Goal: Information Seeking & Learning: Learn about a topic

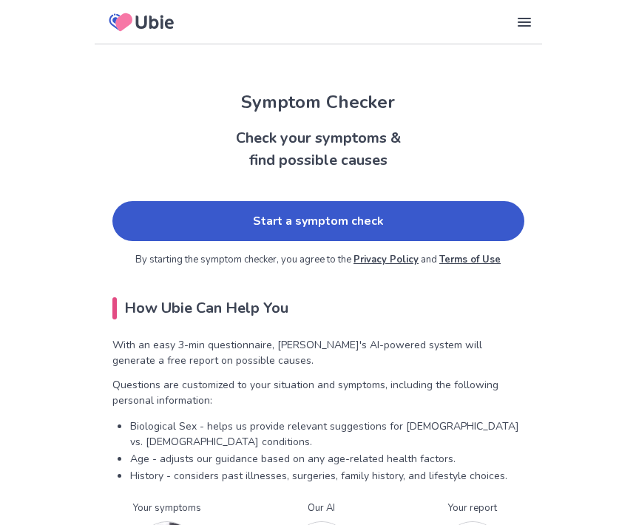
click at [133, 209] on link "Start a symptom check" at bounding box center [318, 221] width 412 height 40
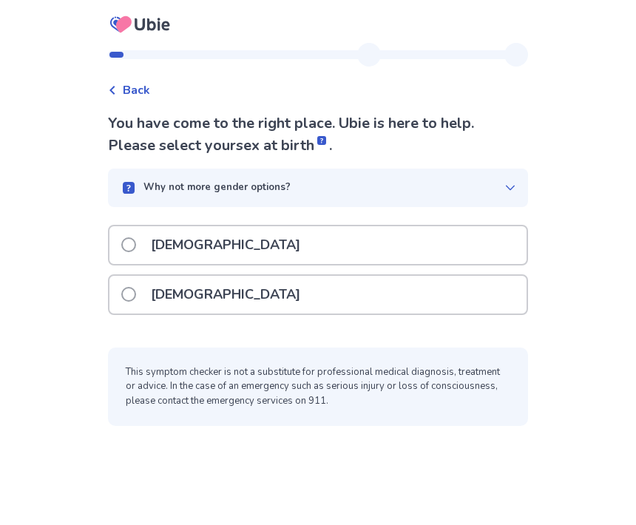
click at [291, 303] on div "[DEMOGRAPHIC_DATA]" at bounding box center [317, 295] width 417 height 38
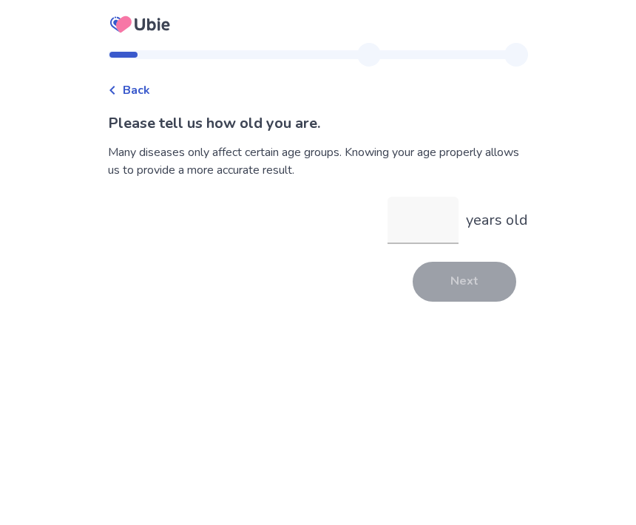
click at [446, 222] on input "years old" at bounding box center [423, 220] width 71 height 47
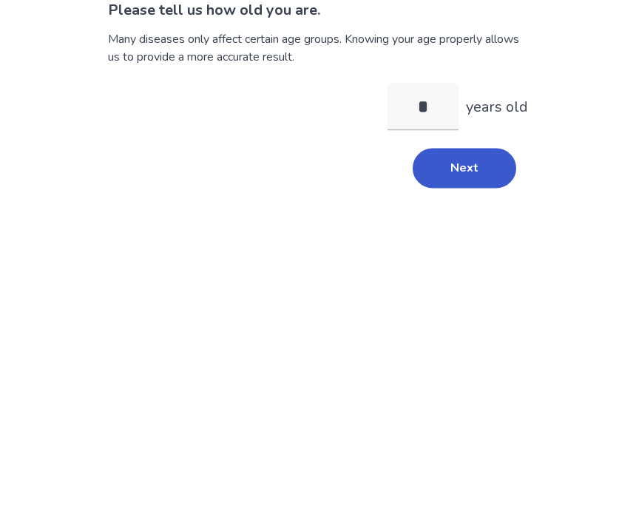
type input "**"
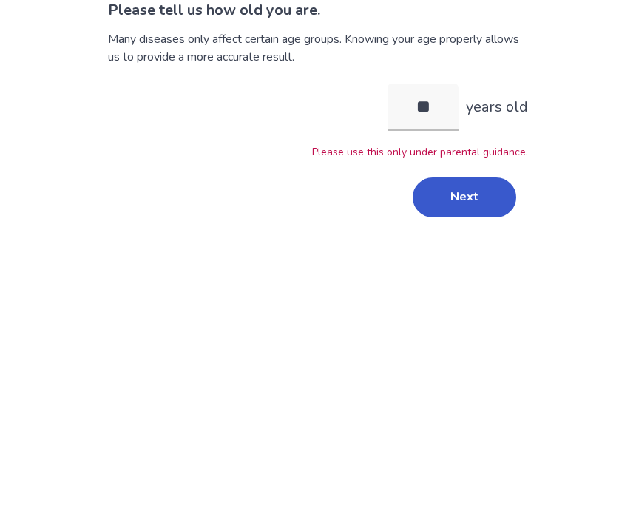
click at [484, 291] on button "Next" at bounding box center [465, 311] width 104 height 40
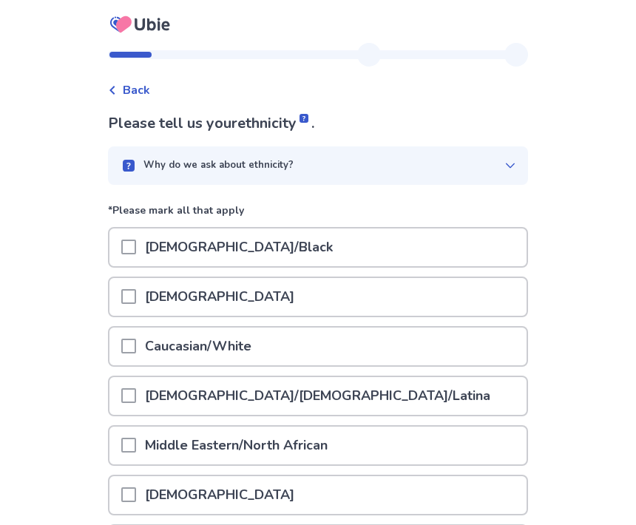
click at [423, 265] on div "[DEMOGRAPHIC_DATA]/Black" at bounding box center [317, 248] width 417 height 38
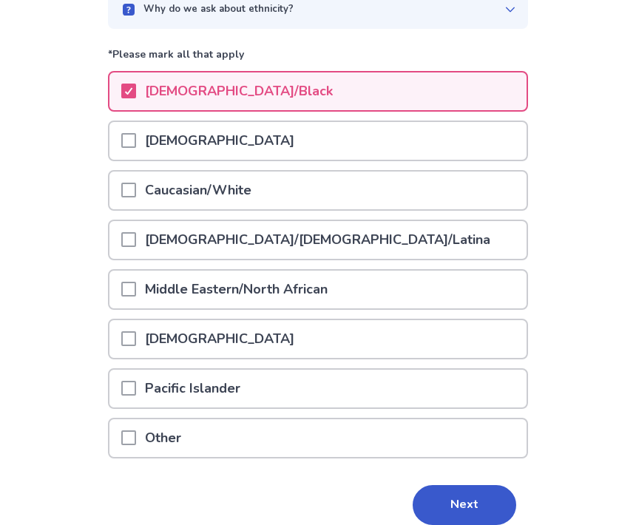
scroll to position [165, 0]
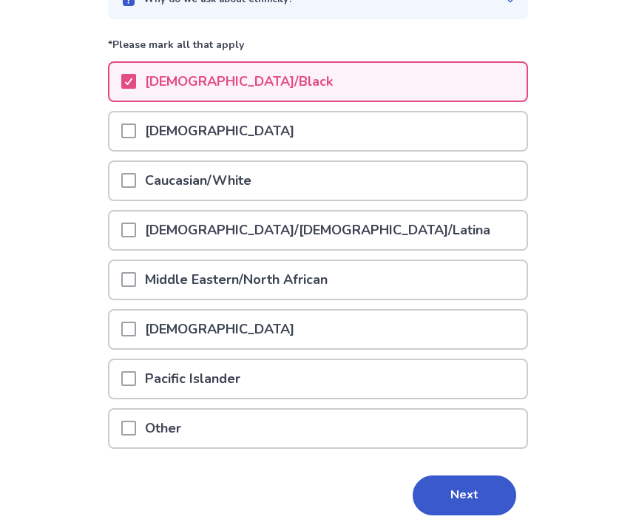
click at [485, 487] on button "Next" at bounding box center [465, 496] width 104 height 40
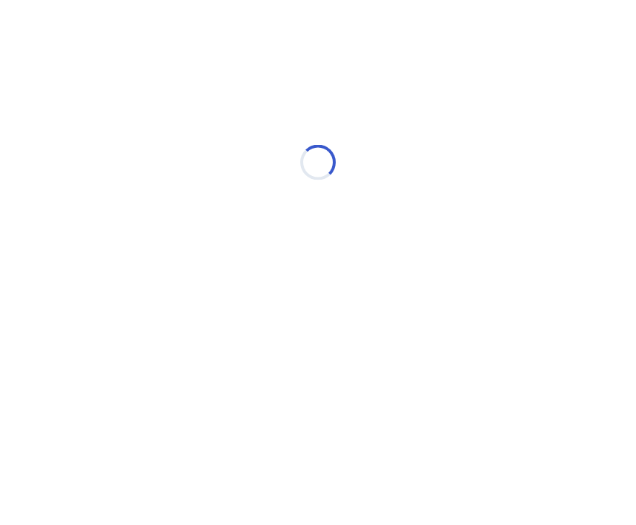
scroll to position [0, 0]
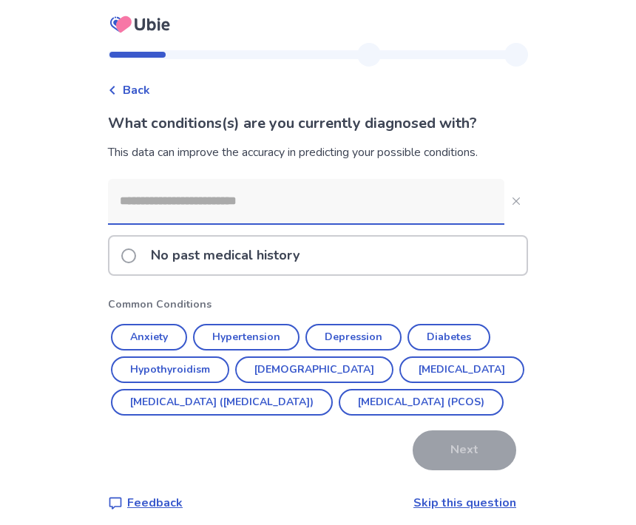
click at [470, 180] on input at bounding box center [306, 201] width 397 height 44
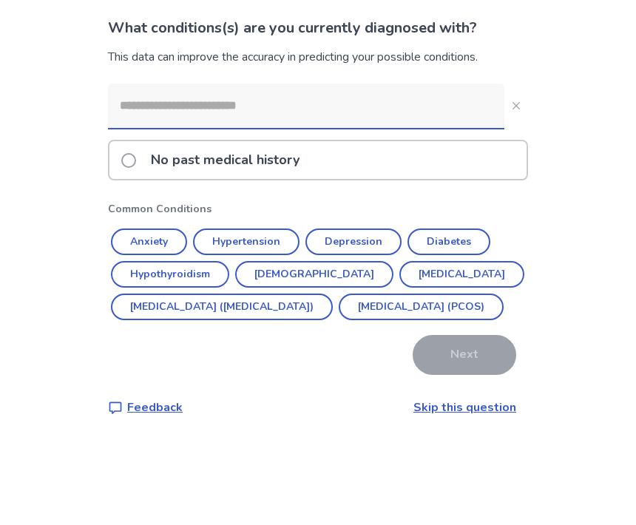
click at [567, 168] on div "Back What conditions(s) are you currently diagnosed with? This data can improve…" at bounding box center [318, 268] width 636 height 536
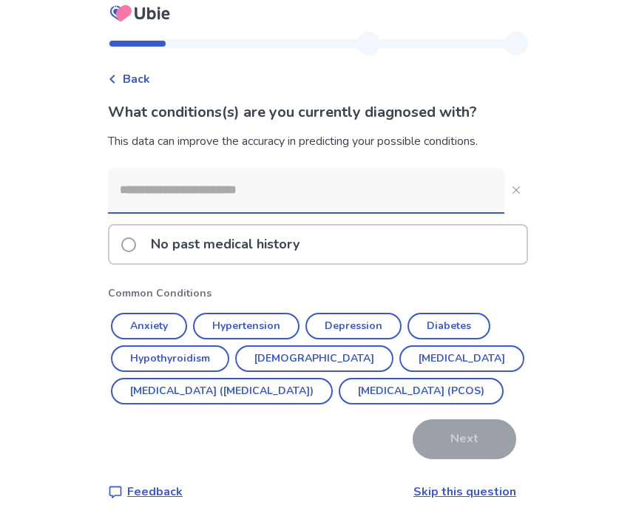
click at [485, 226] on div "No past medical history" at bounding box center [317, 245] width 417 height 38
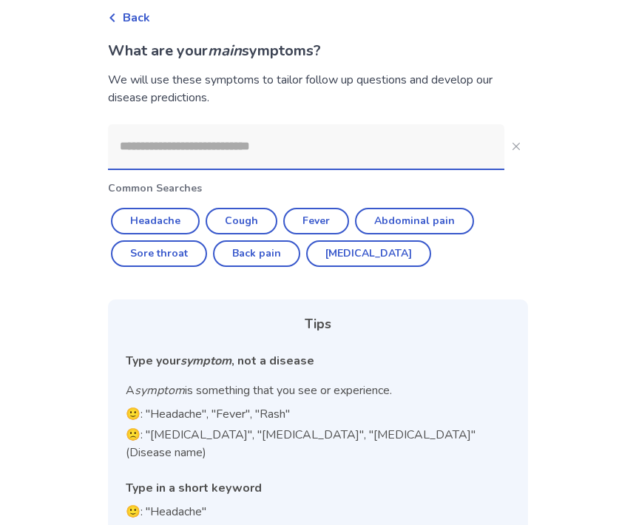
scroll to position [73, 0]
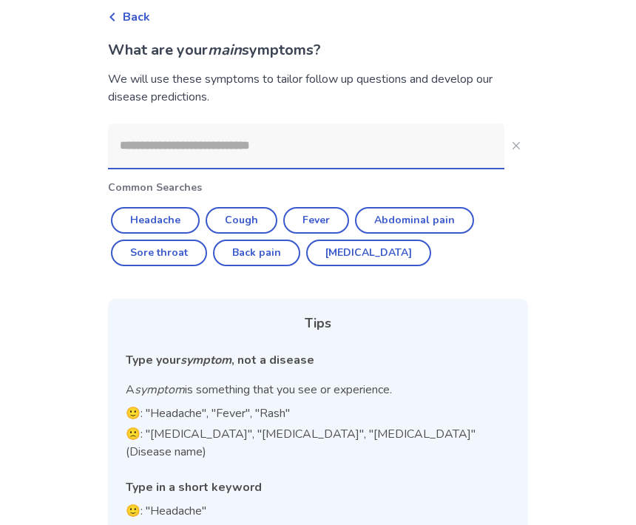
click at [187, 254] on button "Sore throat" at bounding box center [159, 253] width 96 height 27
type input "**********"
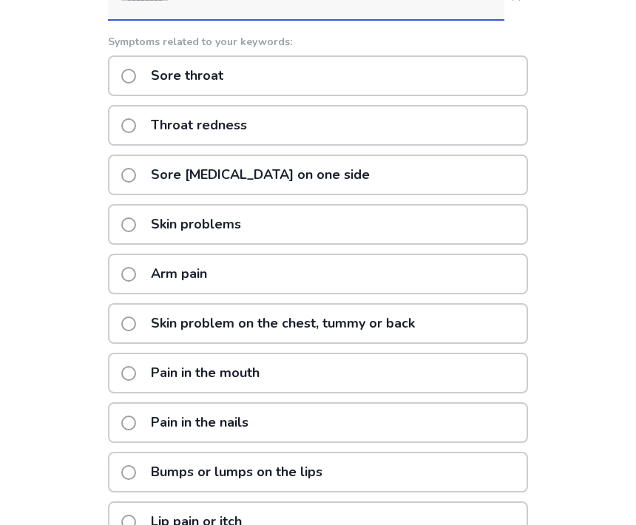
scroll to position [223, 0]
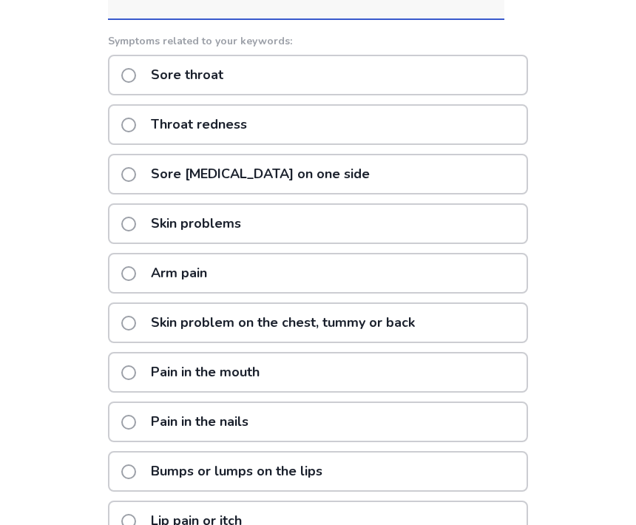
click at [454, 88] on div "Sore throat" at bounding box center [318, 75] width 420 height 41
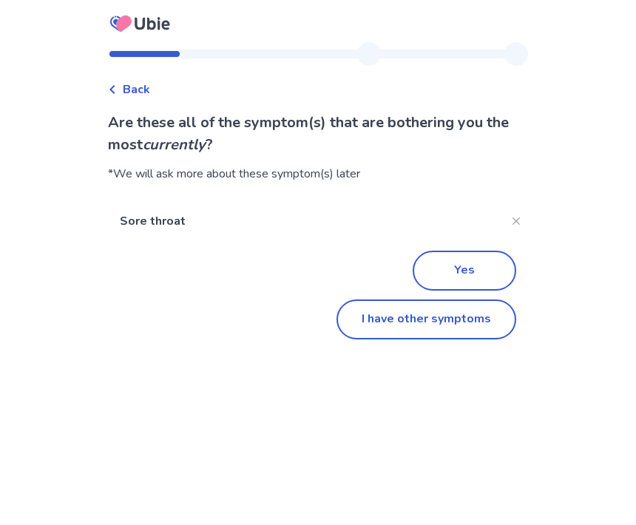
click at [456, 330] on button "I have other symptoms" at bounding box center [427, 320] width 180 height 40
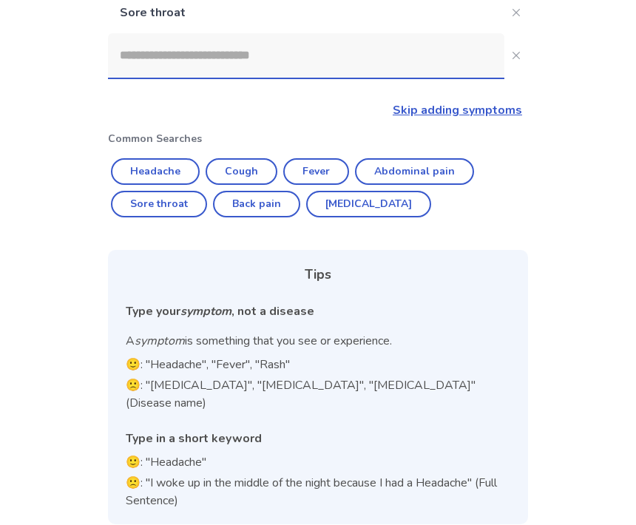
click at [259, 164] on button "Cough" at bounding box center [242, 172] width 72 height 27
type input "*****"
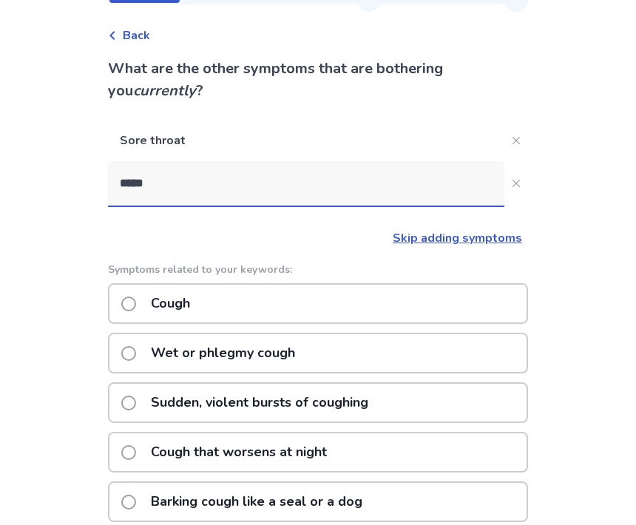
scroll to position [53, 0]
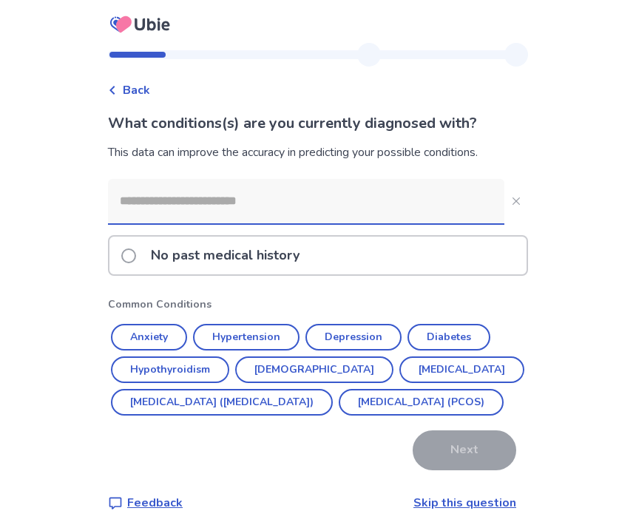
click at [170, 252] on p "No past medical history" at bounding box center [225, 256] width 166 height 38
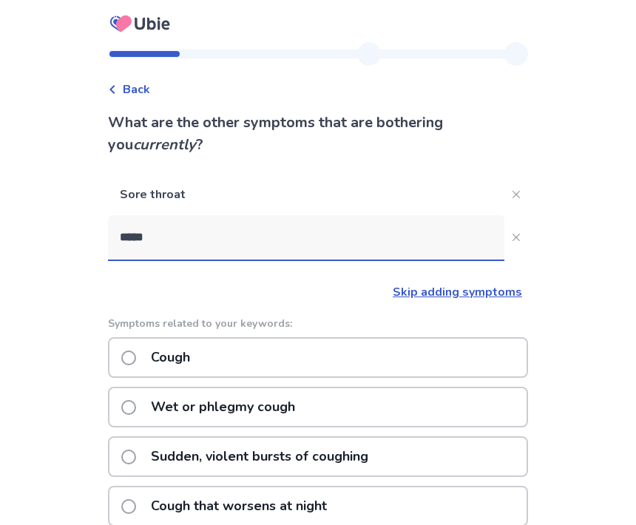
scroll to position [23, 0]
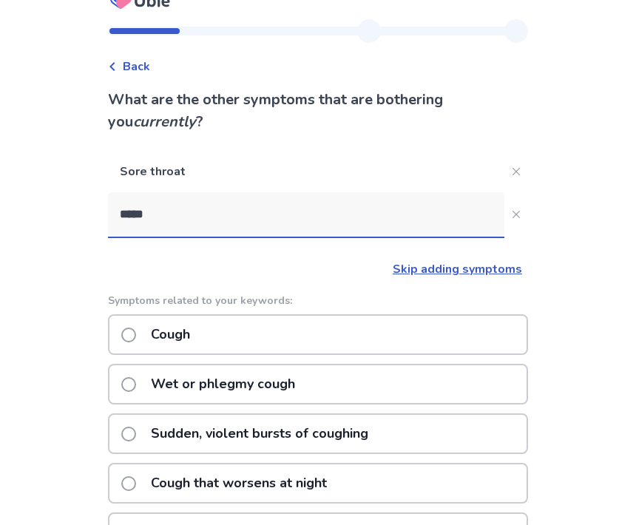
click at [426, 206] on input "*****" at bounding box center [306, 215] width 397 height 44
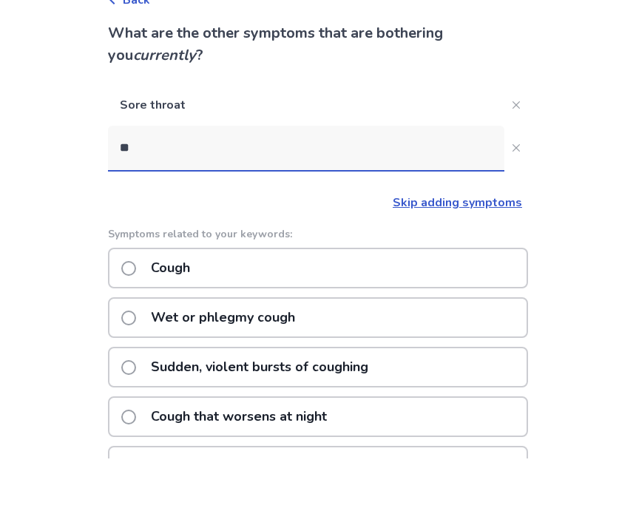
type input "*"
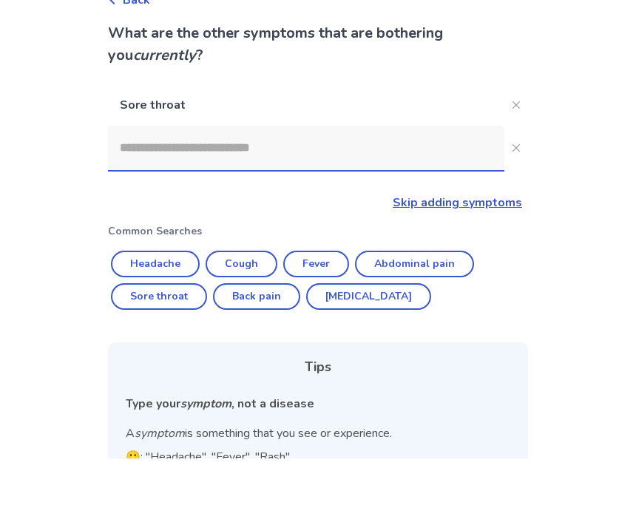
click at [610, 58] on div "Back What are the other symptoms that are bothering you currently ? Sore throat…" at bounding box center [318, 339] width 636 height 725
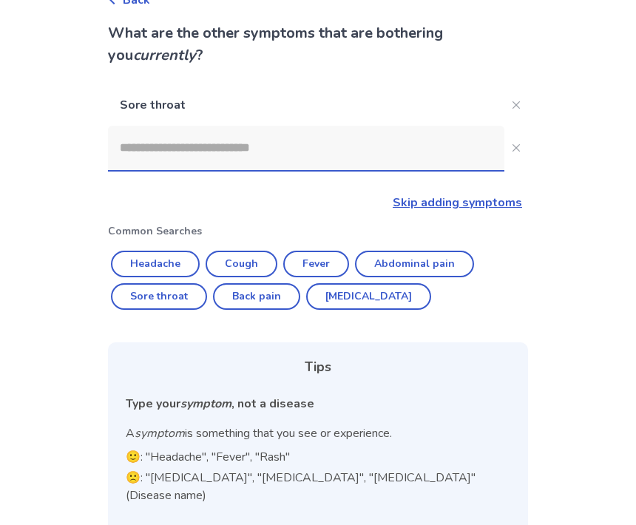
click at [268, 257] on button "Cough" at bounding box center [242, 265] width 72 height 27
type input "*****"
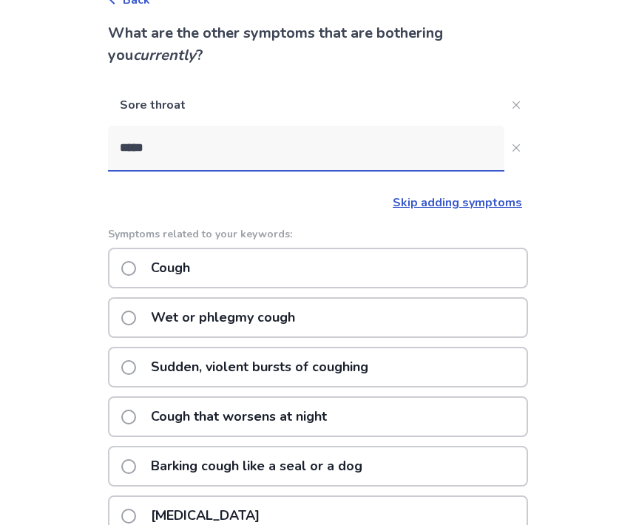
click at [408, 272] on div "Cough" at bounding box center [318, 268] width 420 height 41
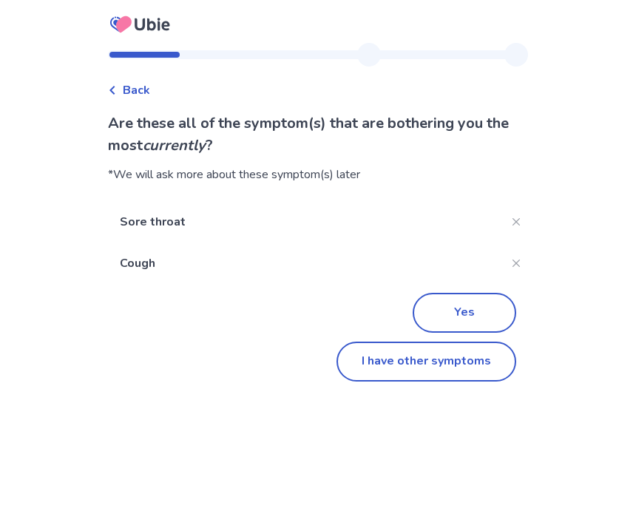
click at [484, 311] on button "Yes" at bounding box center [465, 313] width 104 height 40
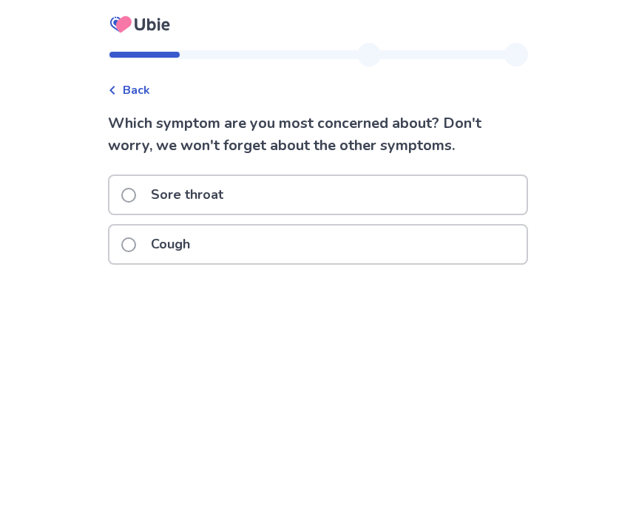
click at [413, 179] on div "Sore throat" at bounding box center [317, 195] width 417 height 38
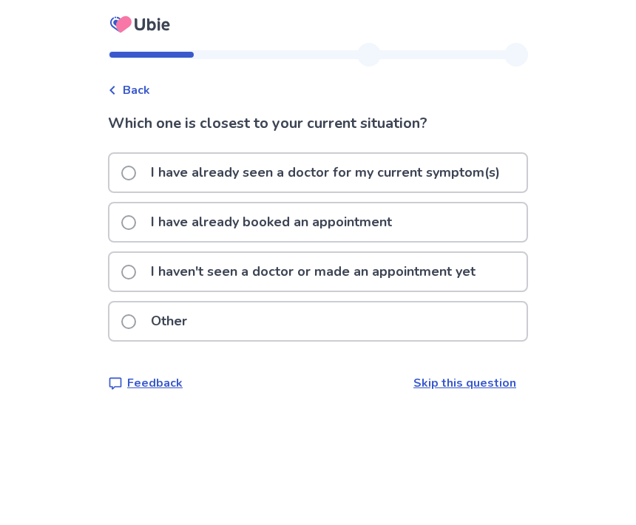
click at [504, 260] on div "I haven't seen a doctor or made an appointment yet" at bounding box center [317, 272] width 417 height 38
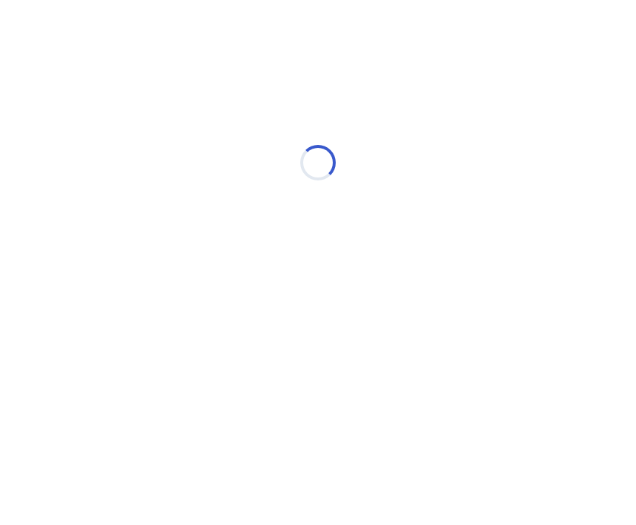
click at [627, 311] on html "Loading... Ubie Symptom Checker" at bounding box center [318, 155] width 636 height 311
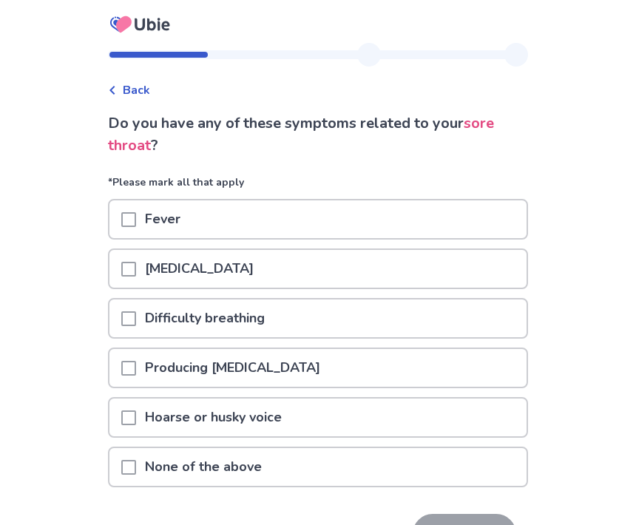
click at [377, 260] on div "Runny nose" at bounding box center [317, 269] width 417 height 38
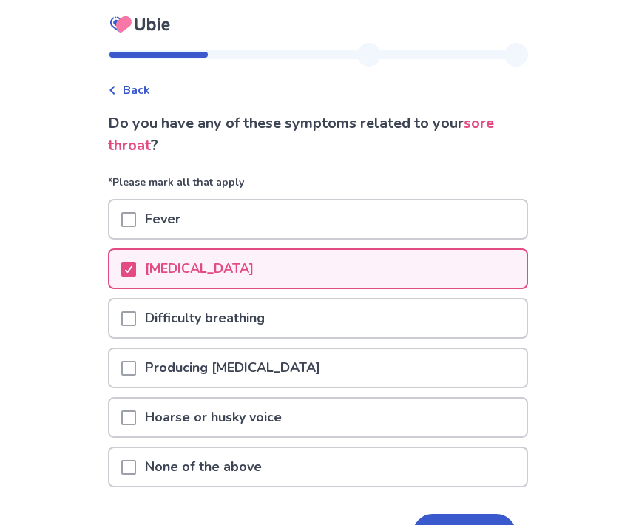
click at [344, 355] on div "Producing phlegm" at bounding box center [317, 368] width 417 height 38
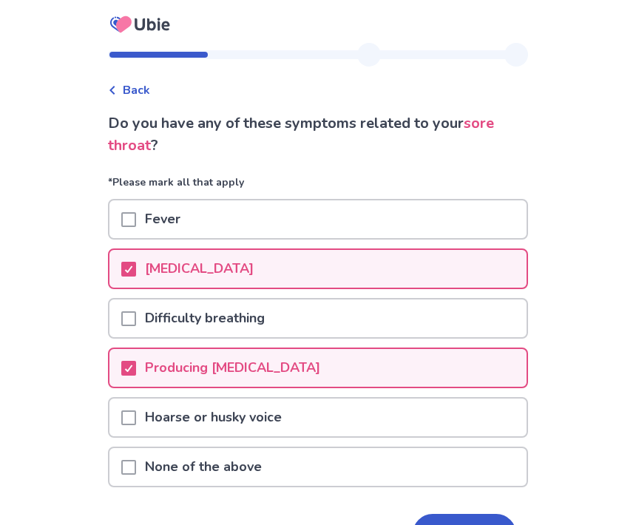
click at [485, 323] on div "Difficulty breathing" at bounding box center [317, 319] width 417 height 38
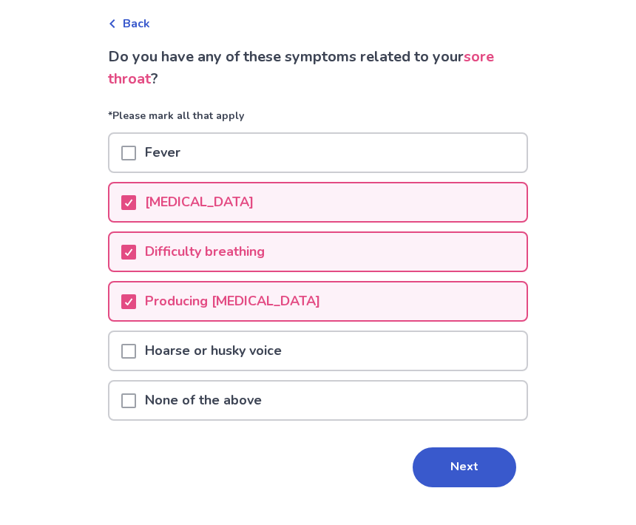
scroll to position [45, 0]
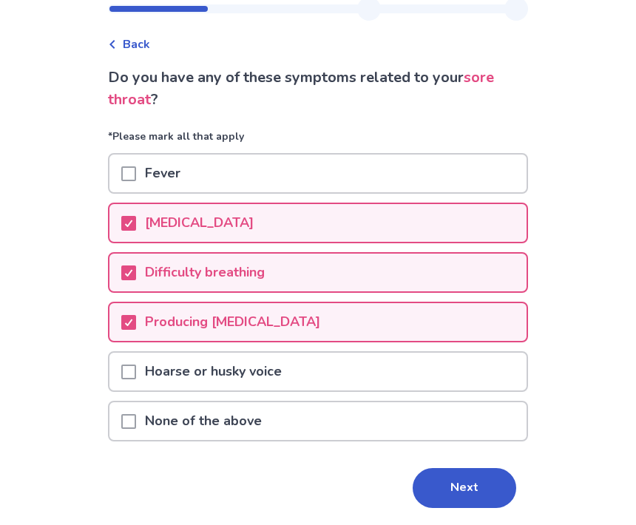
click at [466, 482] on button "Next" at bounding box center [465, 489] width 104 height 40
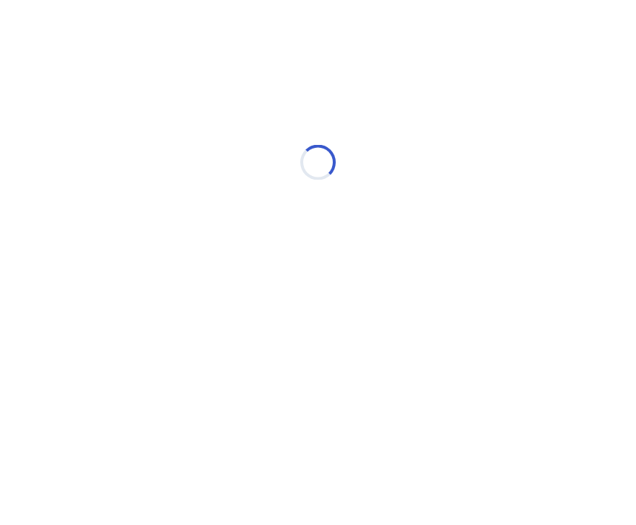
scroll to position [0, 0]
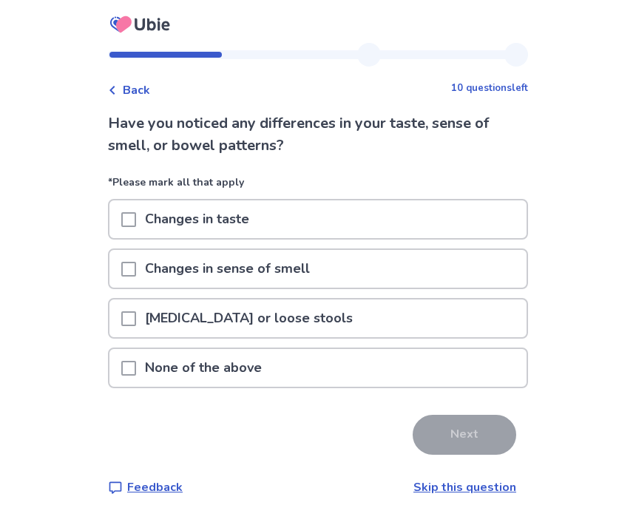
click at [391, 259] on div "Changes in sense of smell" at bounding box center [317, 269] width 417 height 38
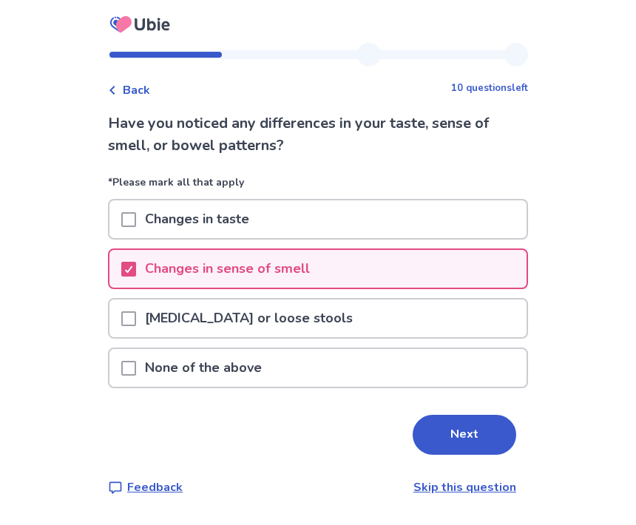
click at [484, 443] on button "Next" at bounding box center [465, 435] width 104 height 40
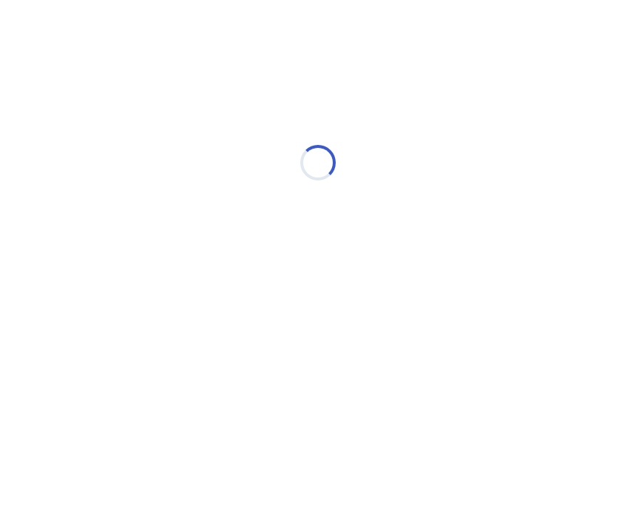
select select "*"
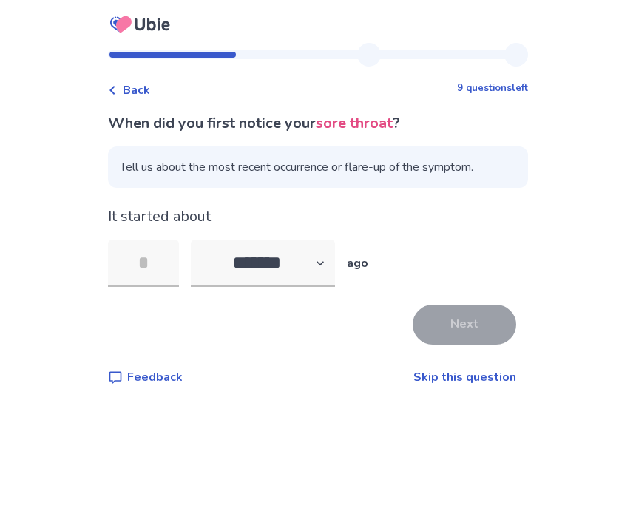
click at [177, 264] on input "tel" at bounding box center [143, 263] width 71 height 47
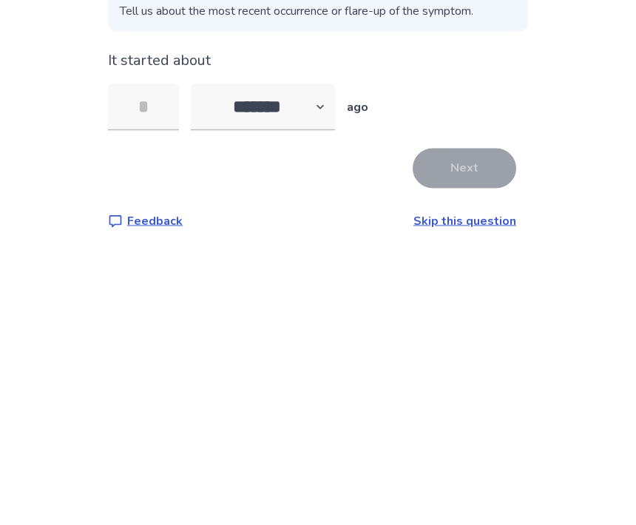
click at [354, 240] on div "******* ****** ******* ******** ******* ago" at bounding box center [280, 263] width 178 height 47
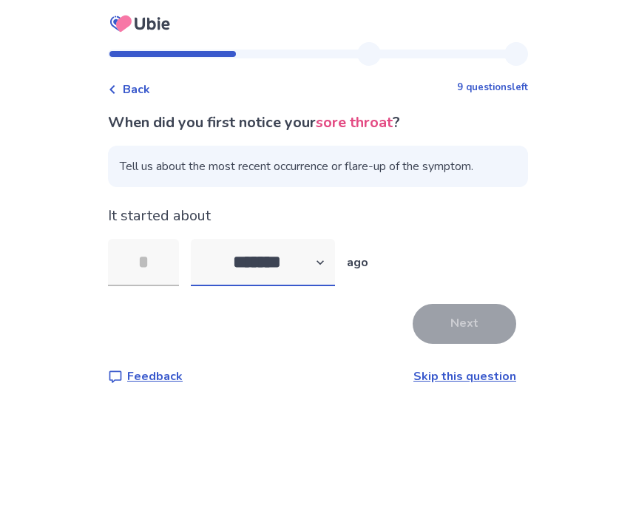
click at [324, 240] on select "******* ****** ******* ******** *******" at bounding box center [263, 263] width 144 height 47
click at [117, 240] on input "tel" at bounding box center [143, 263] width 71 height 47
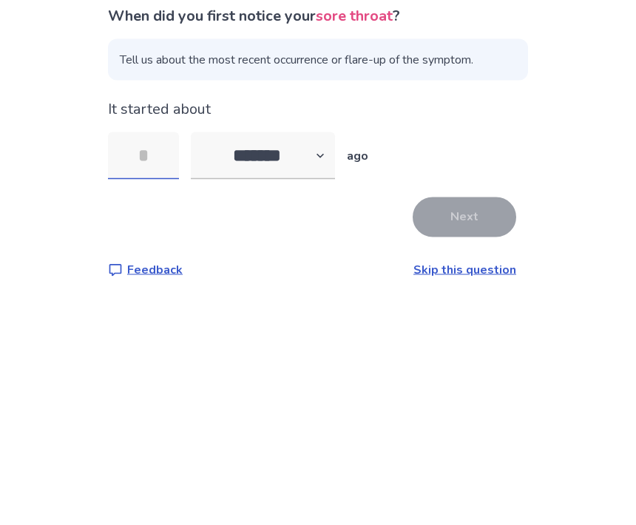
type input "*"
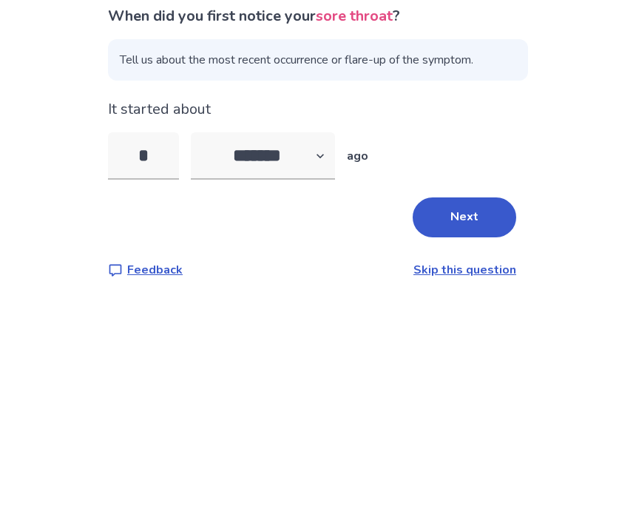
click at [462, 305] on button "Next" at bounding box center [465, 325] width 104 height 40
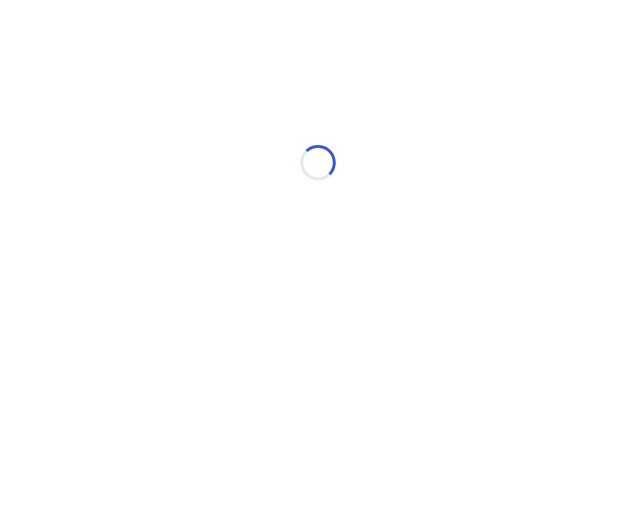
select select "*"
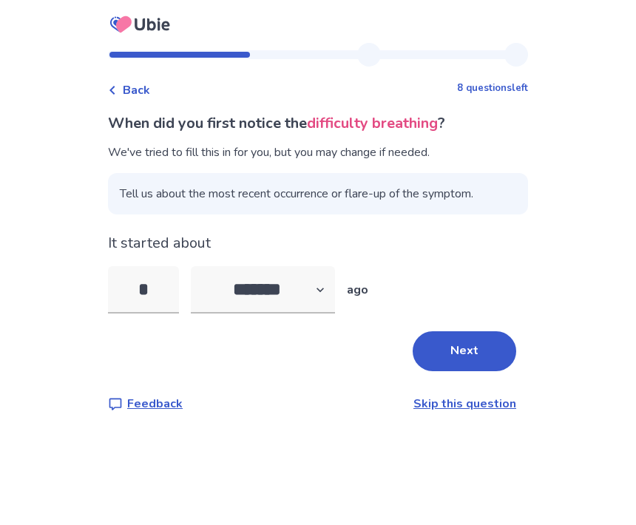
click at [468, 348] on button "Next" at bounding box center [465, 351] width 104 height 40
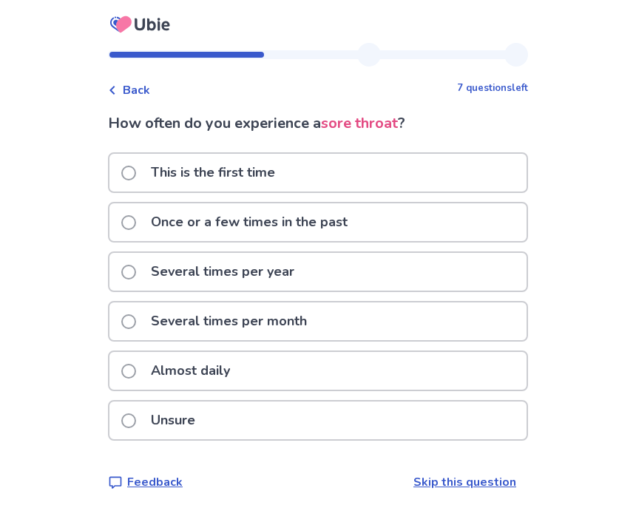
click at [424, 223] on div "Once or a few times in the past" at bounding box center [317, 222] width 417 height 38
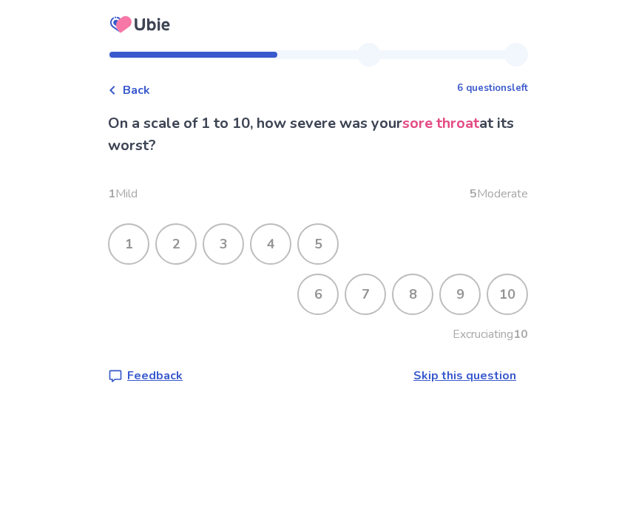
click at [240, 233] on div "3" at bounding box center [223, 244] width 38 height 38
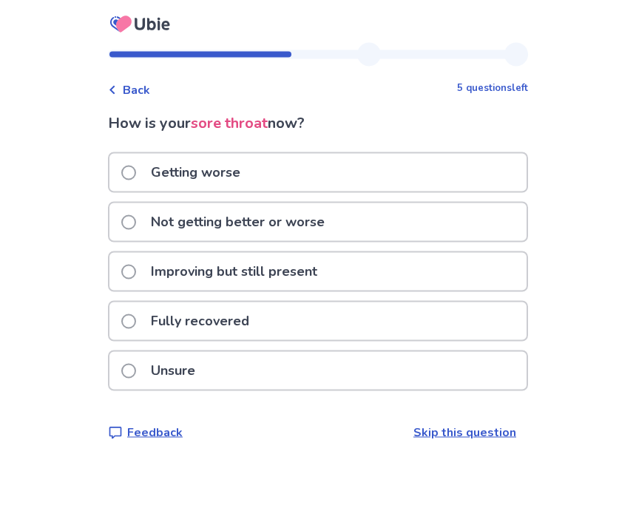
scroll to position [49, 0]
click at [387, 253] on div "Improving but still present" at bounding box center [317, 272] width 417 height 38
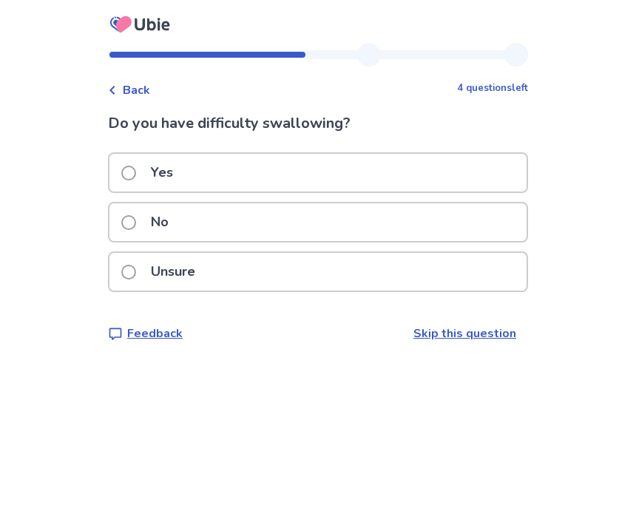
click at [386, 169] on div "Yes" at bounding box center [317, 173] width 417 height 38
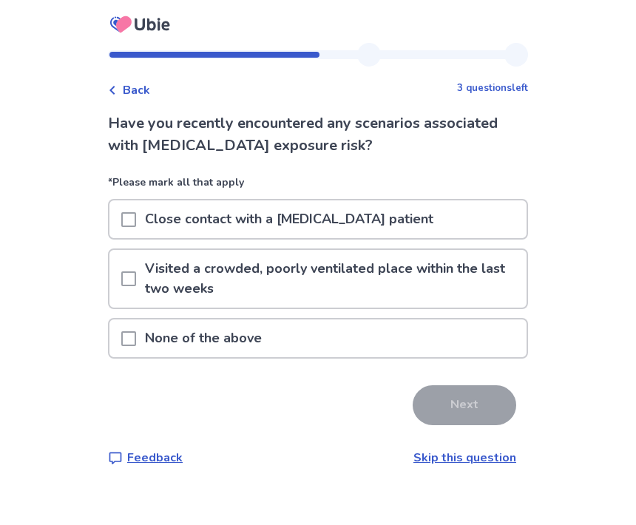
click at [436, 348] on div "None of the above" at bounding box center [317, 339] width 417 height 38
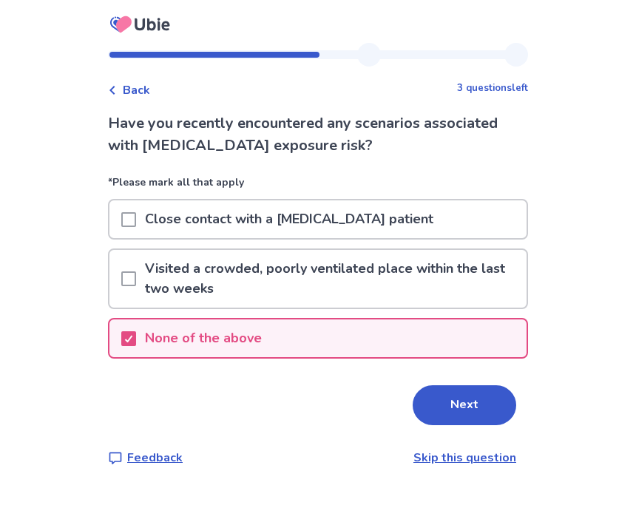
click at [463, 411] on button "Next" at bounding box center [465, 405] width 104 height 40
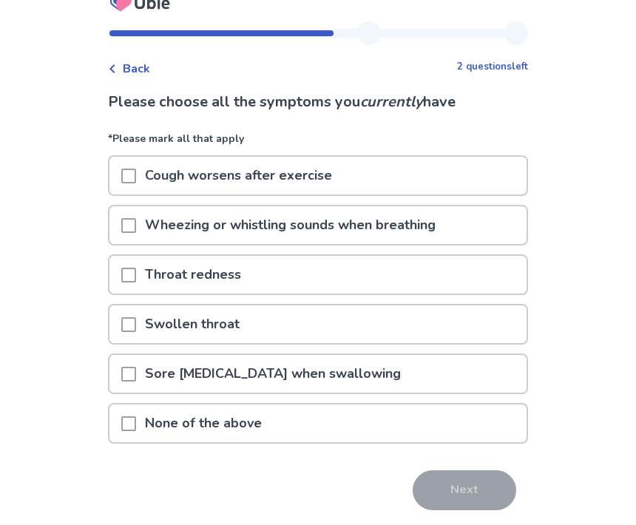
scroll to position [23, 0]
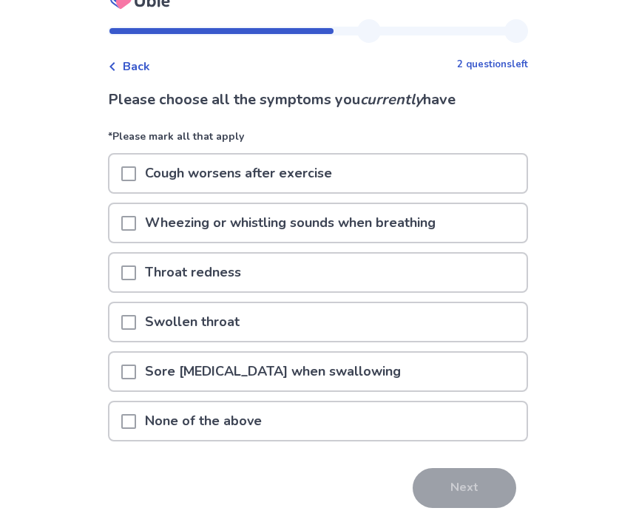
click at [409, 363] on div "Sore throat with pain when swallowing" at bounding box center [317, 373] width 417 height 38
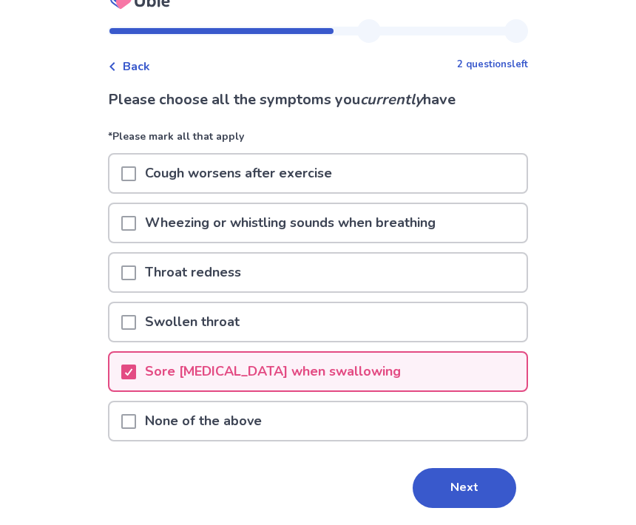
click at [473, 485] on button "Next" at bounding box center [465, 489] width 104 height 40
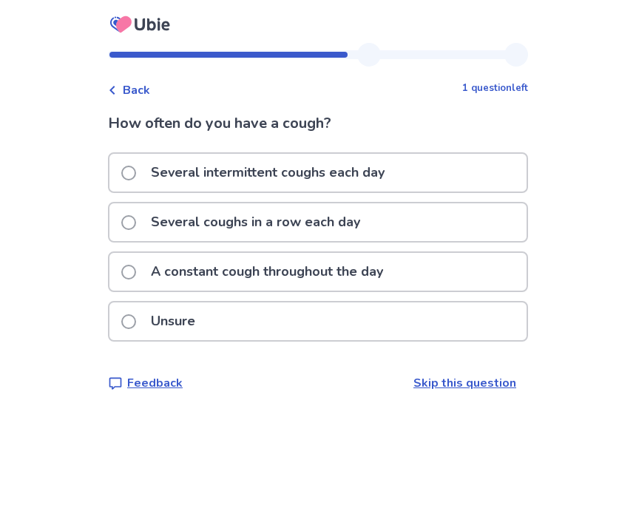
click at [396, 149] on div "How often do you have a cough? Several intermittent coughs each day Several cou…" at bounding box center [318, 252] width 420 height 280
click at [385, 168] on p "Several intermittent coughs each day" at bounding box center [268, 173] width 252 height 38
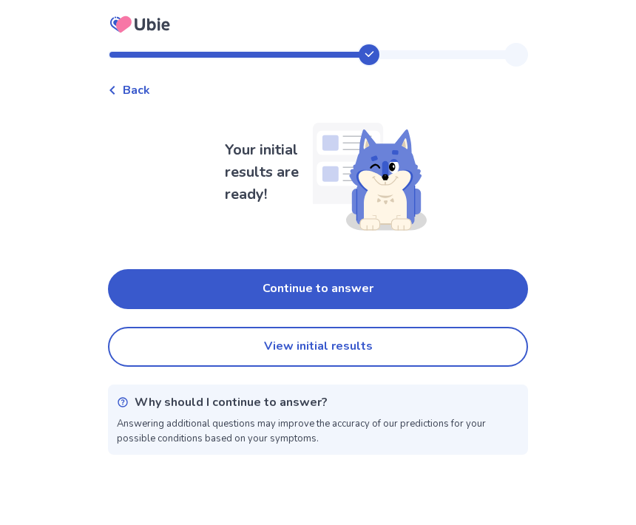
click at [411, 280] on button "Continue to answer" at bounding box center [318, 289] width 420 height 40
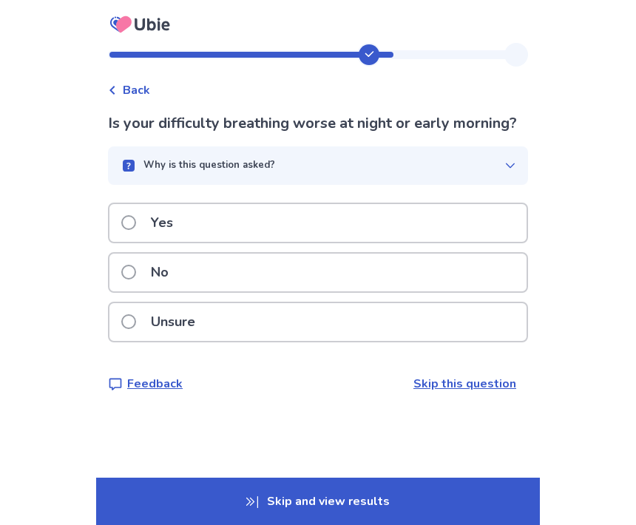
click at [397, 236] on div "Yes" at bounding box center [317, 223] width 417 height 38
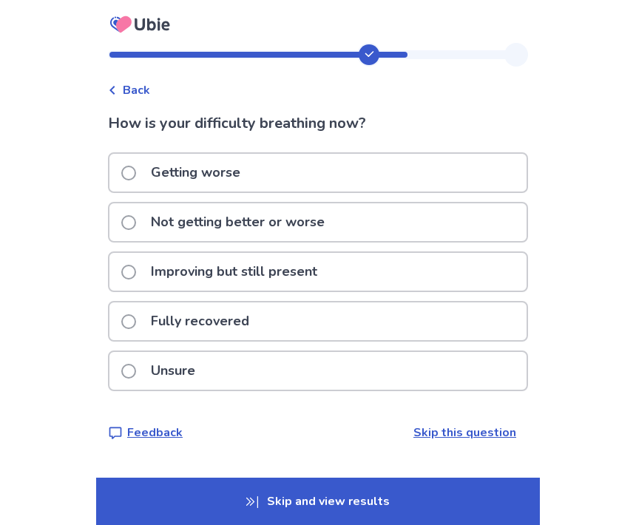
click at [389, 260] on div "Improving but still present" at bounding box center [317, 272] width 417 height 38
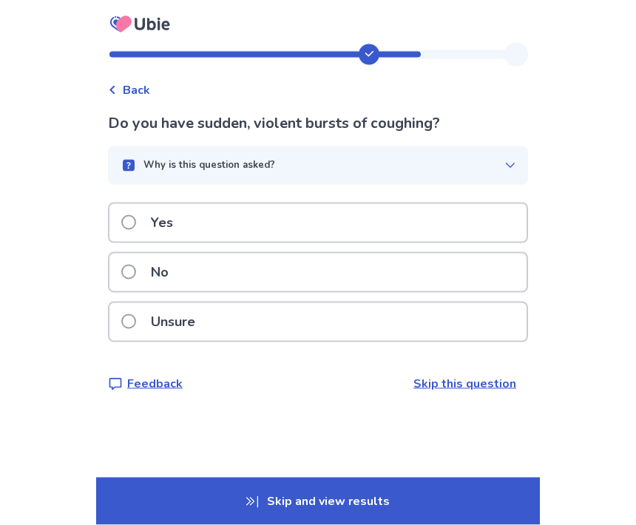
scroll to position [49, 0]
click at [394, 303] on div "Unsure" at bounding box center [317, 322] width 417 height 38
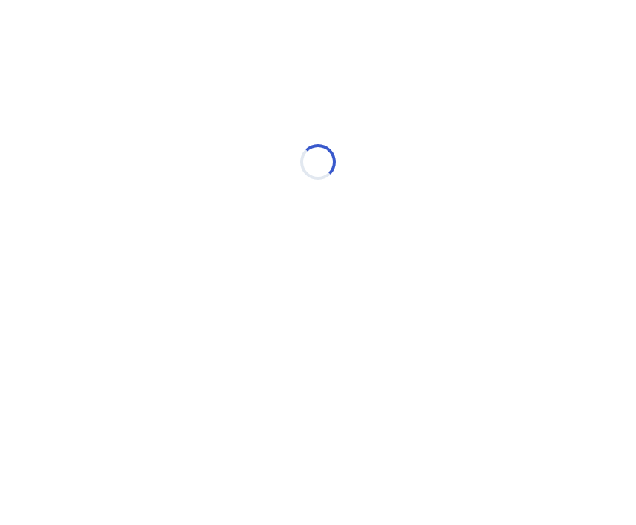
scroll to position [0, 0]
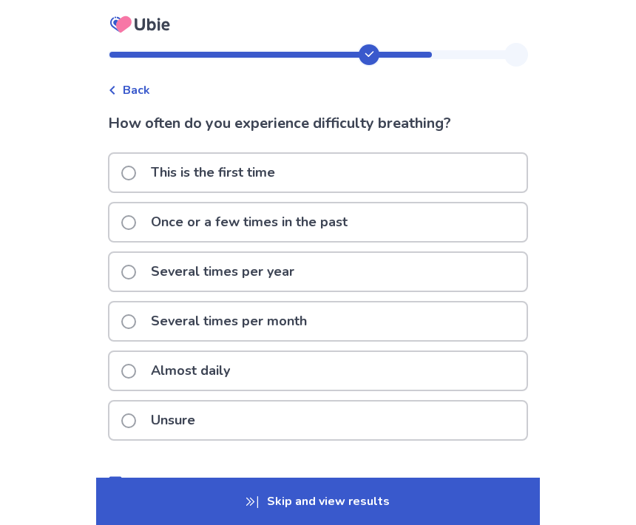
click at [394, 219] on div "Once or a few times in the past" at bounding box center [317, 222] width 417 height 38
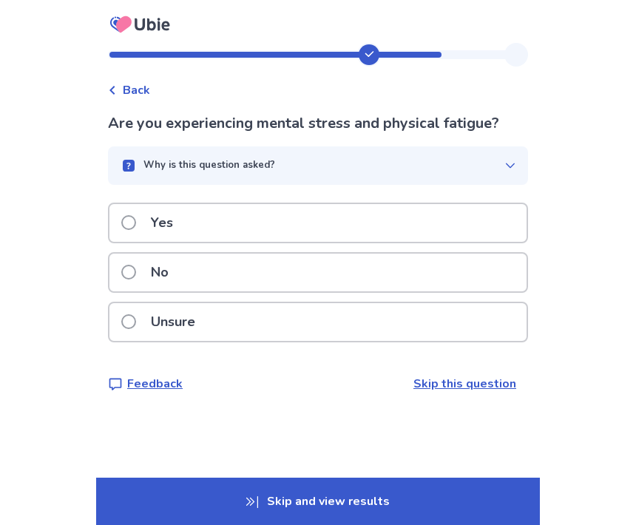
click at [411, 321] on div "Unsure" at bounding box center [317, 322] width 417 height 38
click at [385, 214] on div "Yes" at bounding box center [317, 223] width 417 height 38
click at [397, 261] on div "No" at bounding box center [317, 273] width 417 height 38
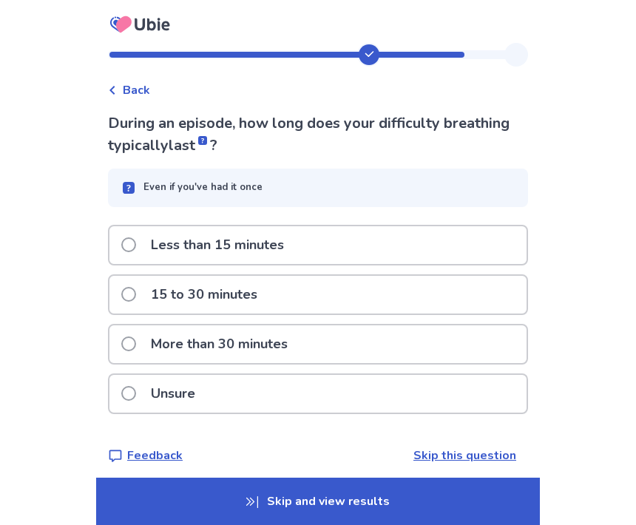
click at [417, 388] on div "Unsure" at bounding box center [317, 394] width 417 height 38
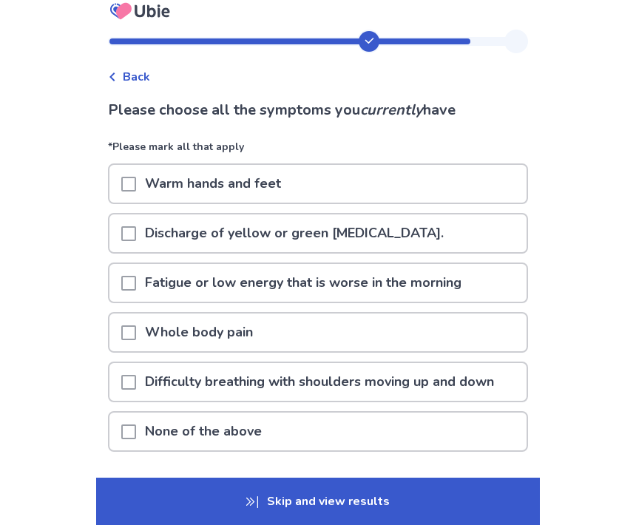
scroll to position [21, 0]
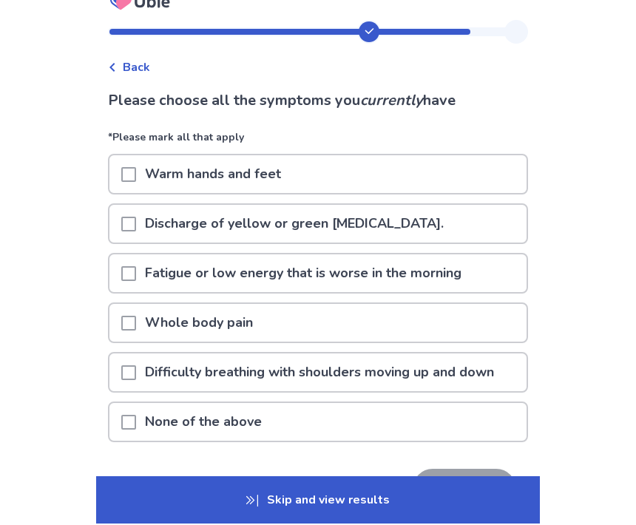
click at [413, 260] on p "Fatigue or low energy that is worse in the morning" at bounding box center [303, 275] width 334 height 38
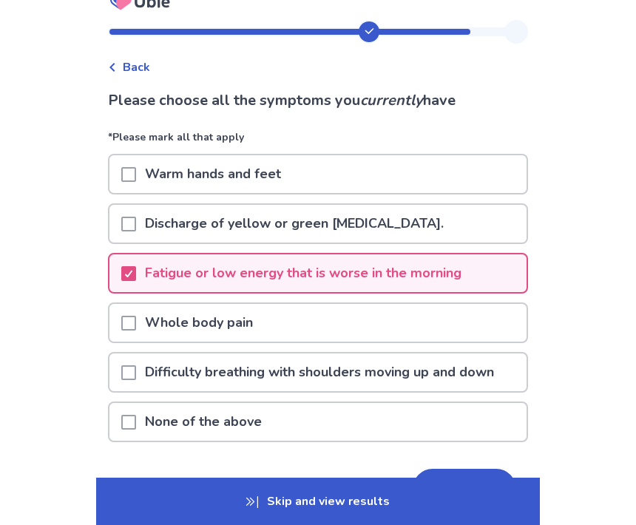
click at [400, 192] on div "Warm hands and feet" at bounding box center [317, 174] width 417 height 38
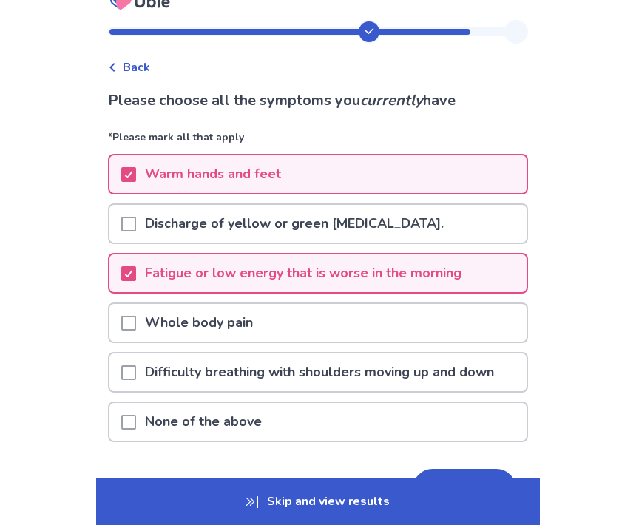
click at [472, 472] on button "Next" at bounding box center [465, 489] width 104 height 40
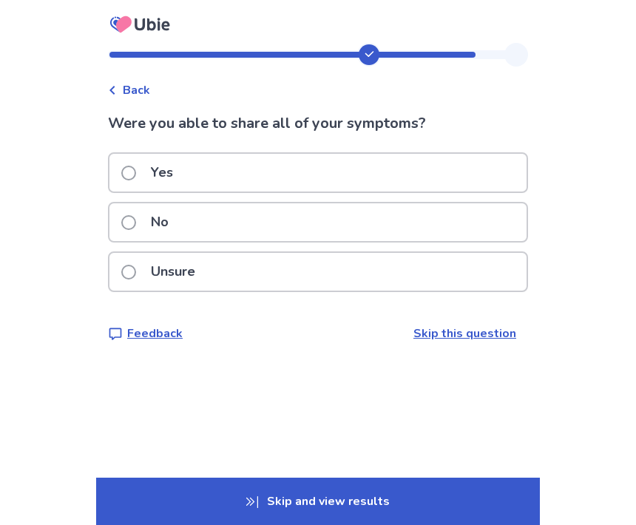
click at [414, 228] on div "No" at bounding box center [317, 222] width 417 height 38
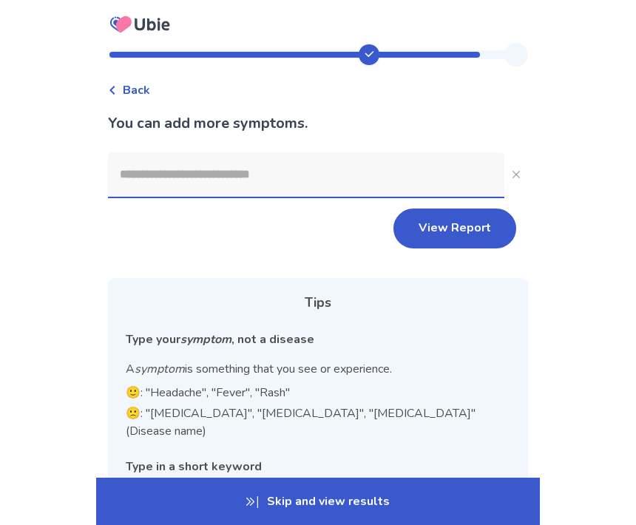
click at [443, 238] on button "View Report" at bounding box center [455, 229] width 123 height 40
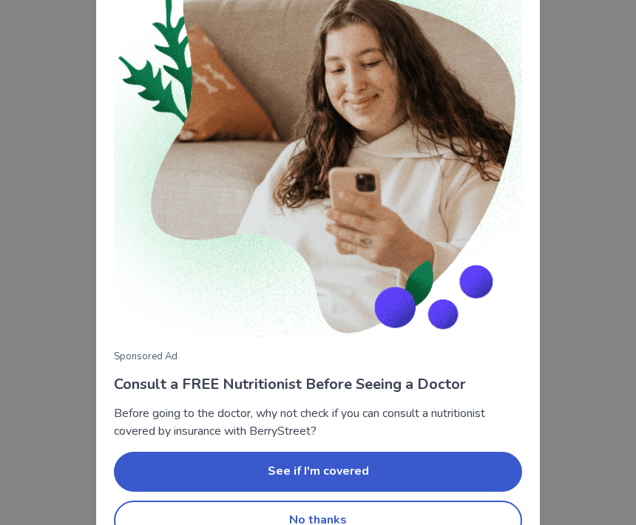
scroll to position [121, 0]
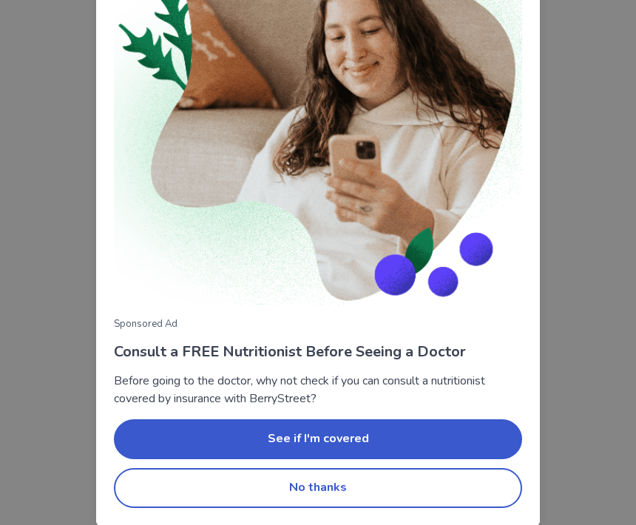
click at [501, 485] on button "No thanks" at bounding box center [318, 488] width 408 height 40
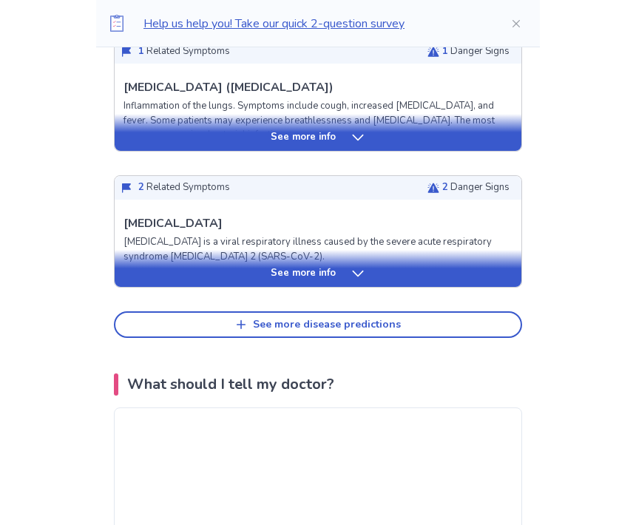
scroll to position [712, 0]
